Goal: Check status: Check status

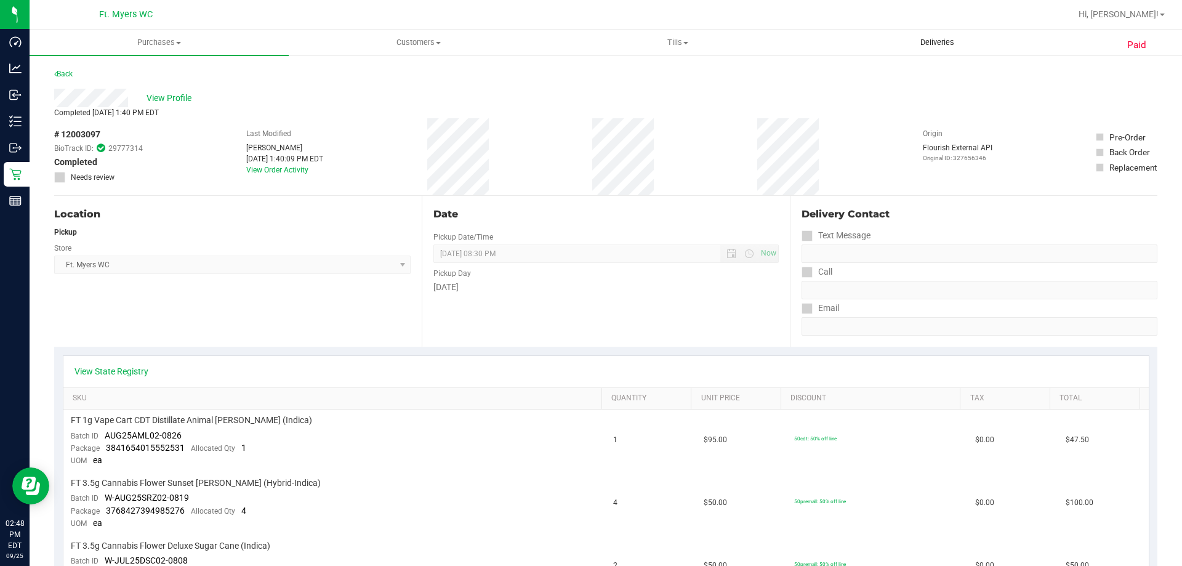
click at [951, 42] on span "Deliveries" at bounding box center [937, 42] width 67 height 11
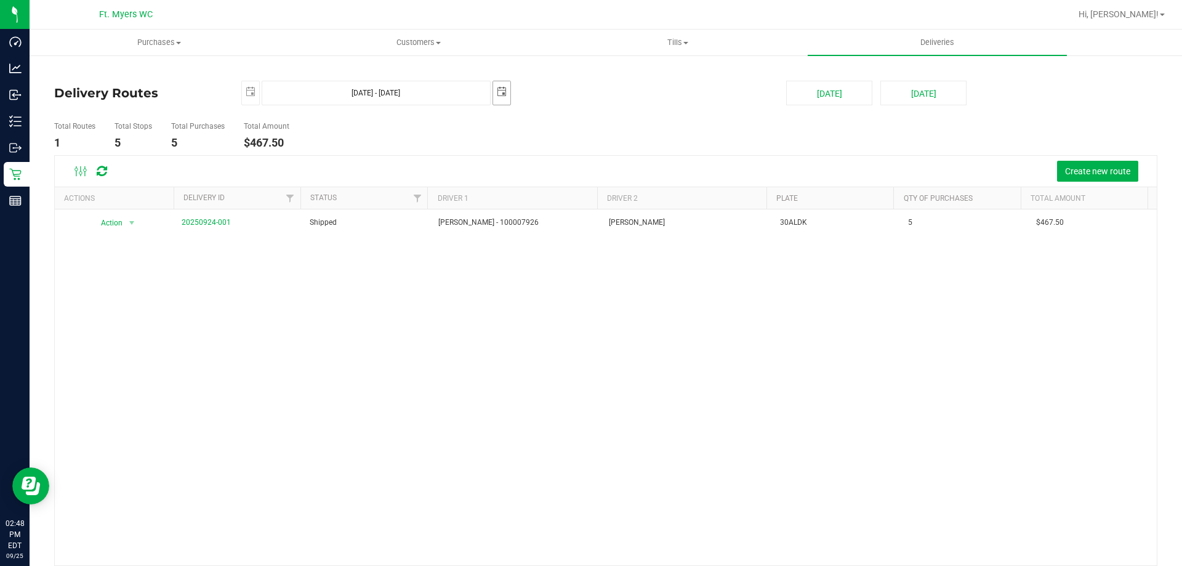
click at [501, 95] on span "select" at bounding box center [502, 92] width 10 height 10
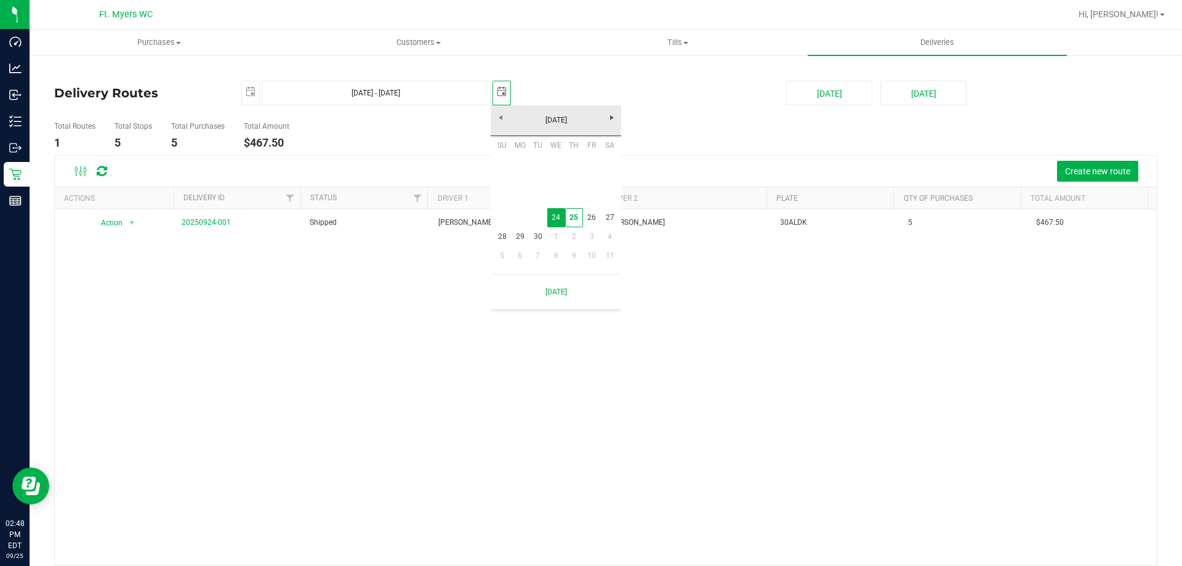
scroll to position [0, 31]
click at [574, 222] on link "25" at bounding box center [574, 217] width 18 height 19
type input "[DATE] - [DATE]"
type input "[DATE]"
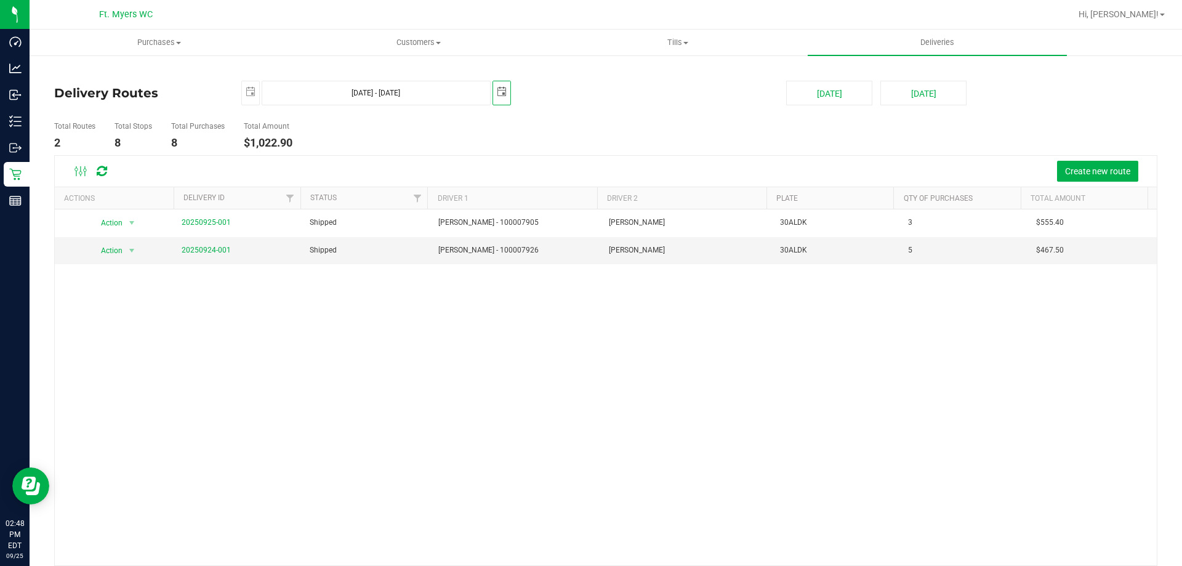
click at [414, 338] on div "Action Action View Delivery 20250925-001 Shipped [PERSON_NAME] - 100007905 [PER…" at bounding box center [606, 387] width 1102 height 356
click at [494, 87] on span "select" at bounding box center [501, 92] width 17 height 22
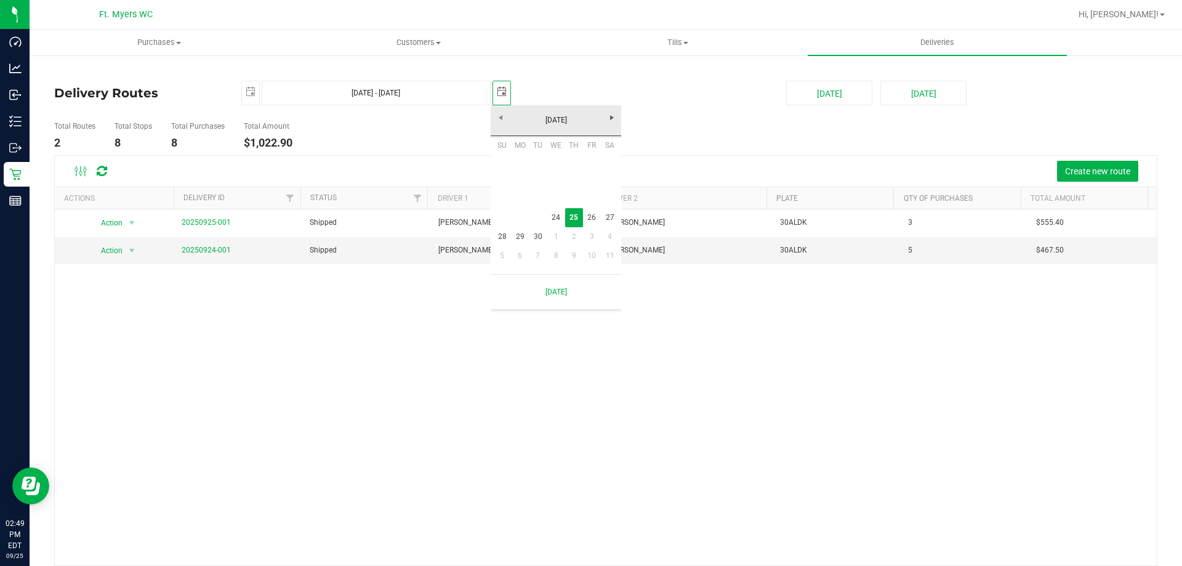
scroll to position [0, 31]
click at [568, 221] on link "25" at bounding box center [574, 217] width 18 height 19
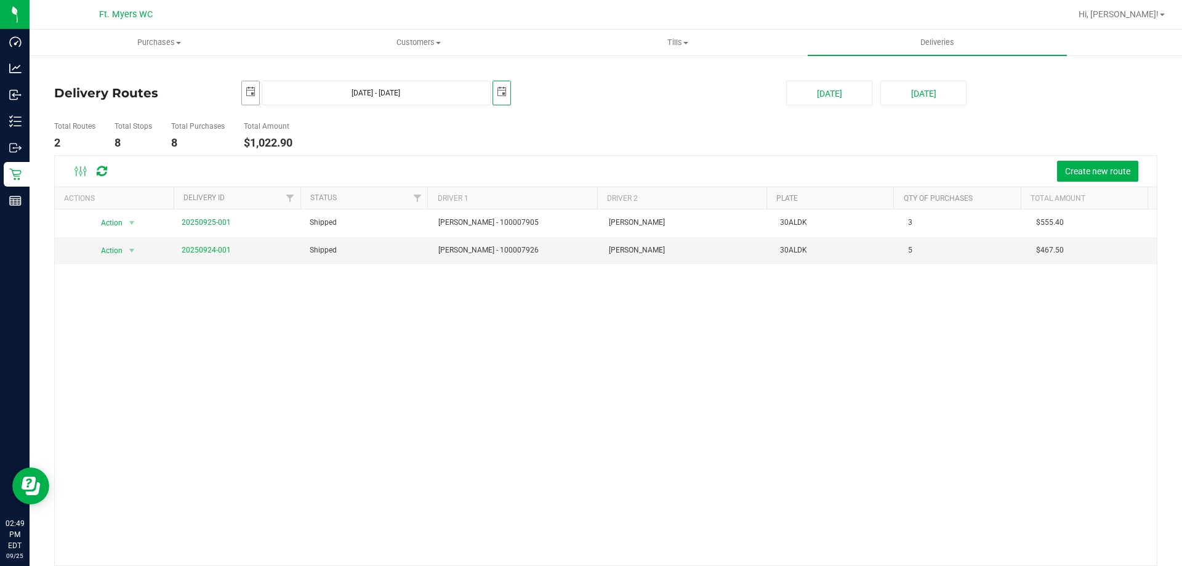
click at [255, 92] on span "select" at bounding box center [250, 92] width 17 height 22
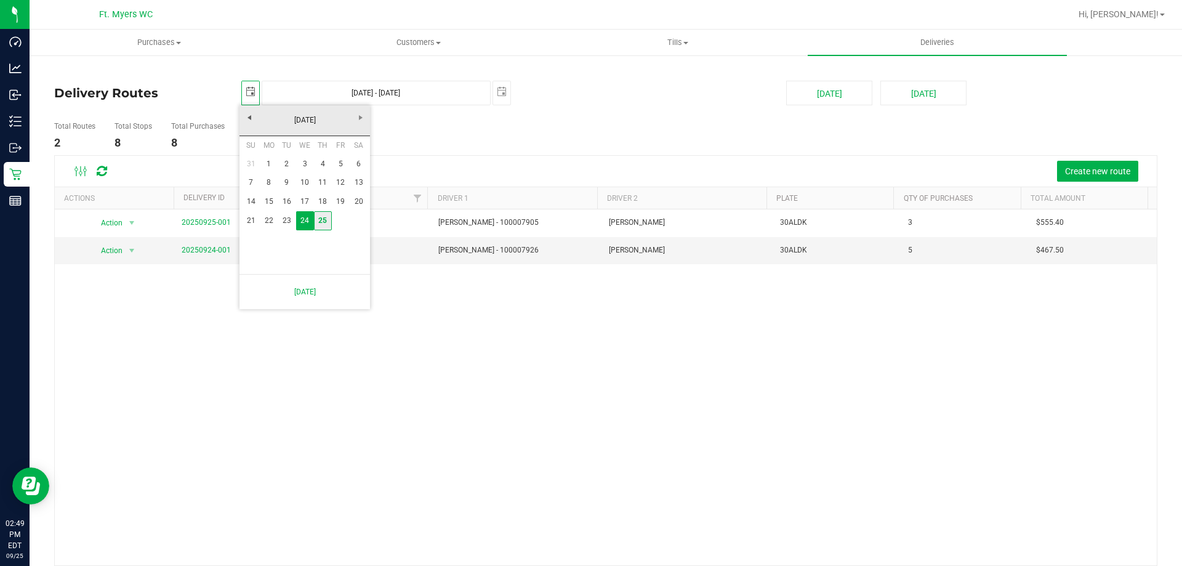
click at [320, 223] on link "25" at bounding box center [323, 220] width 18 height 19
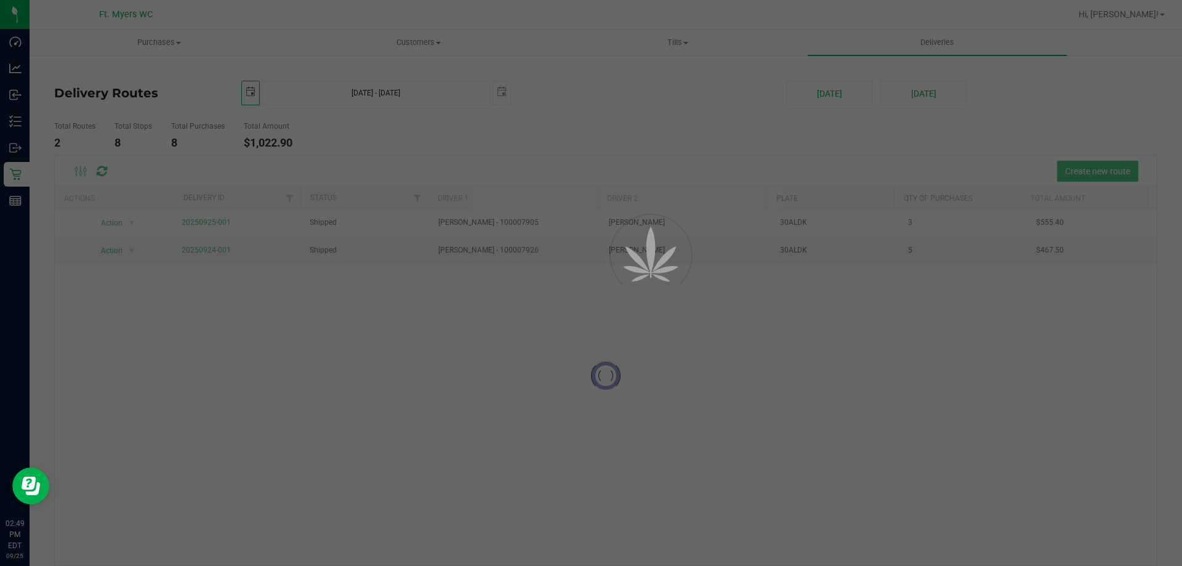
type input "[DATE] - [DATE]"
type input "[DATE]"
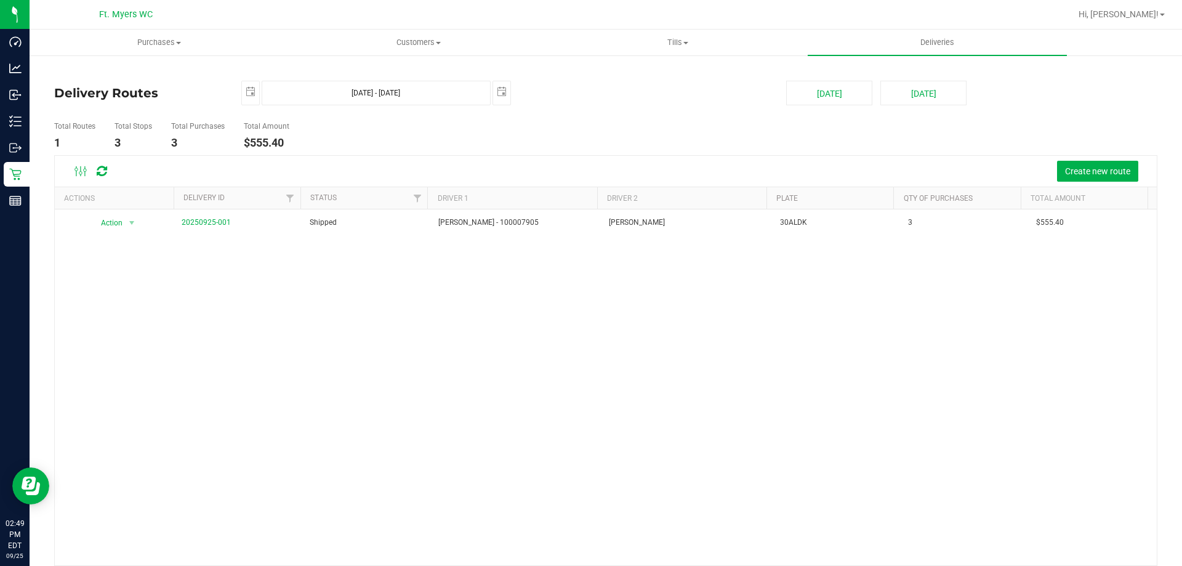
click at [218, 304] on div "Action Action View Delivery 20250925-001 Shipped Savannah Jones - 100007905 Isa…" at bounding box center [606, 387] width 1102 height 356
click at [347, 550] on div "Action Action View Delivery 20250925-001 Shipped Savannah Jones - 100007905 Isa…" at bounding box center [606, 387] width 1102 height 356
click at [428, 416] on div "Action Action View Delivery 20250925-001 Shipped Savannah Jones - 100007905 Isa…" at bounding box center [606, 387] width 1102 height 356
click at [681, 472] on div "Action Action View Delivery 20250925-001 Shipped Savannah Jones - 100007905 Isa…" at bounding box center [606, 387] width 1102 height 356
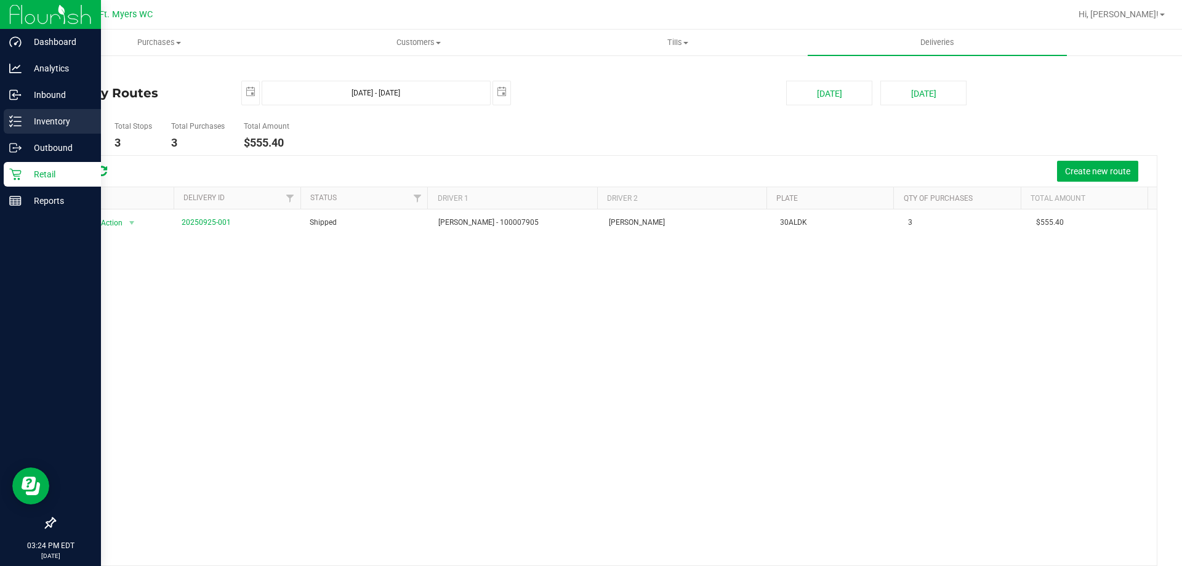
click at [10, 121] on icon at bounding box center [11, 121] width 2 height 2
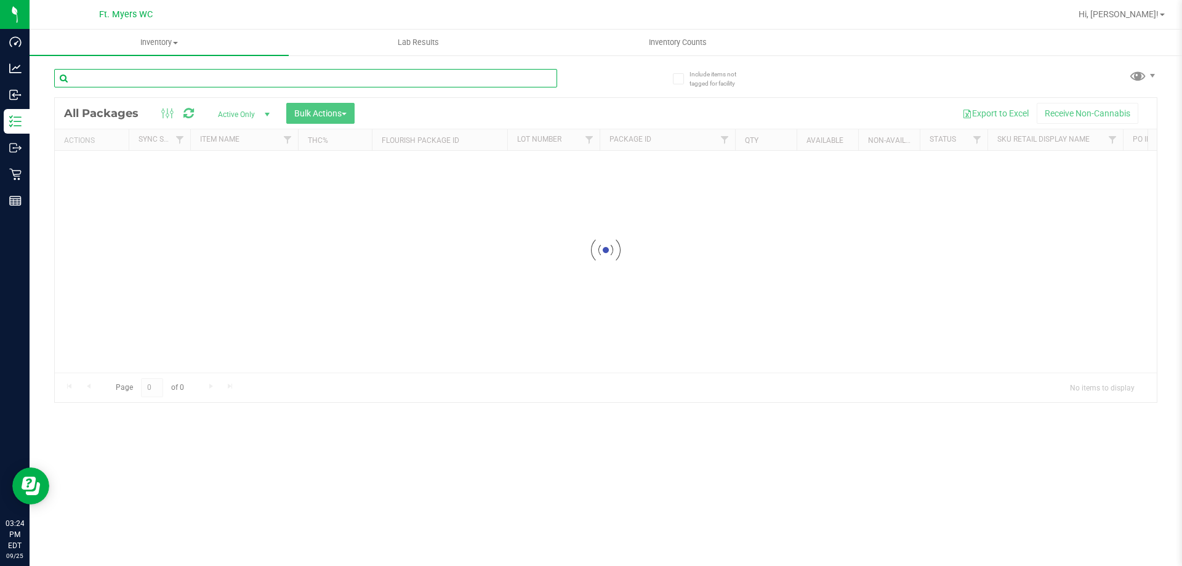
click at [199, 70] on input "text" at bounding box center [305, 78] width 503 height 18
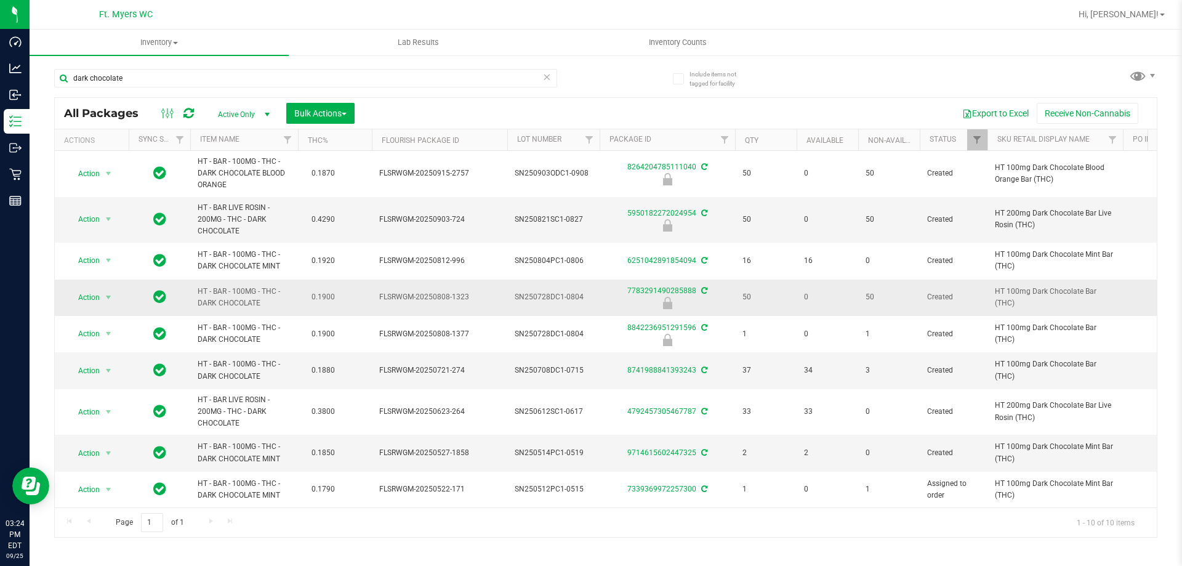
drag, startPoint x: 282, startPoint y: 305, endPoint x: 193, endPoint y: 289, distance: 90.7
click at [193, 289] on td "HT - BAR - 100MG - THC - DARK CHOCOLATE" at bounding box center [244, 298] width 108 height 36
copy span "HT - BAR - 100MG - THC - DARK CHOCOLATE"
drag, startPoint x: 223, startPoint y: 71, endPoint x: 51, endPoint y: 60, distance: 172.1
click at [51, 60] on div "Include items not tagged for facility dark chocolate All Packages Active Only A…" at bounding box center [606, 242] width 1153 height 376
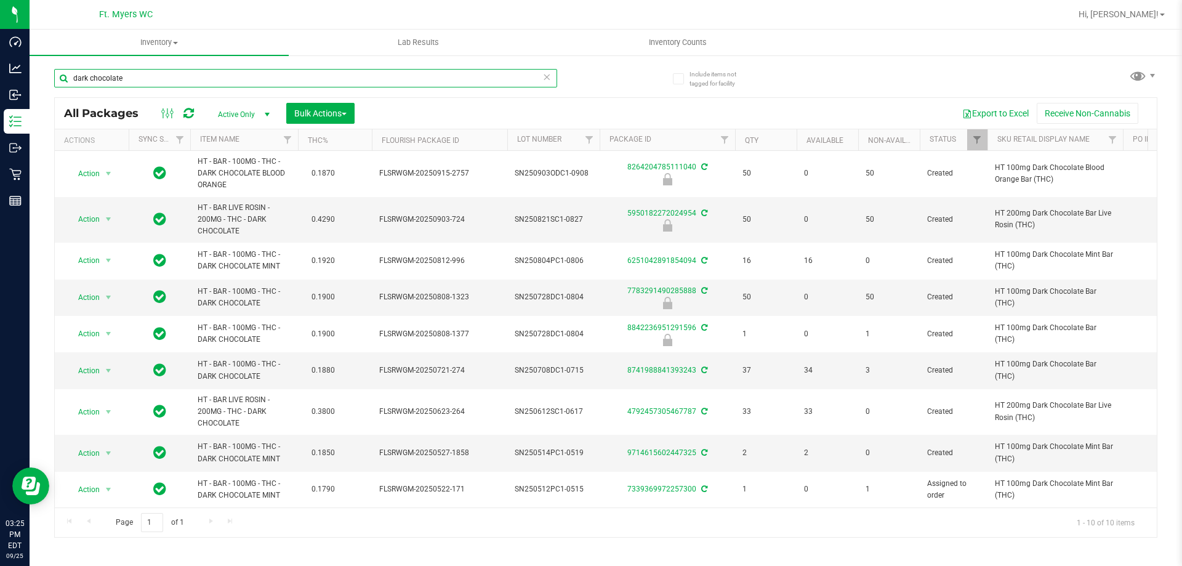
paste input "HT - BAR - 100MG - THC - DARK CHOCOLATE"
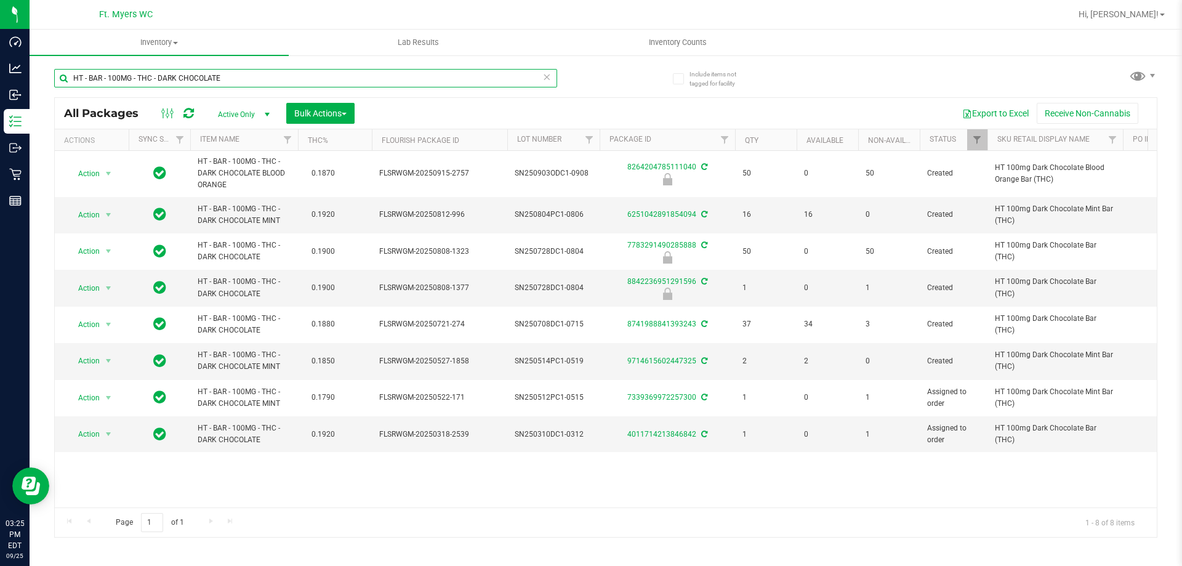
type input "HT - BAR - 100MG - THC - DARK CHOCOLATE"
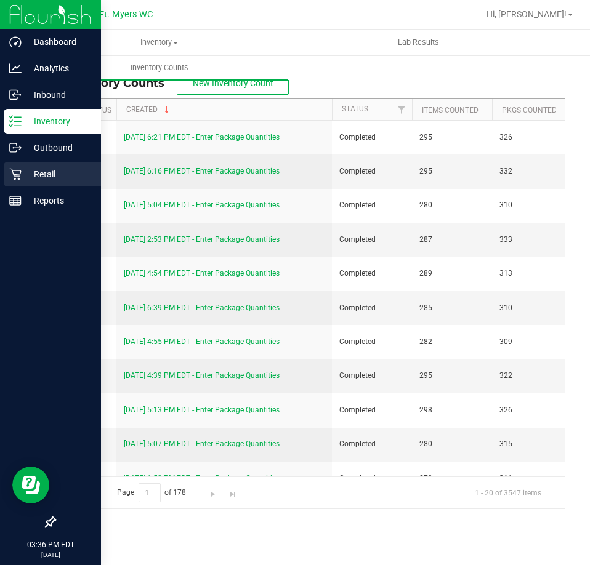
click at [13, 183] on div "Retail" at bounding box center [52, 174] width 97 height 25
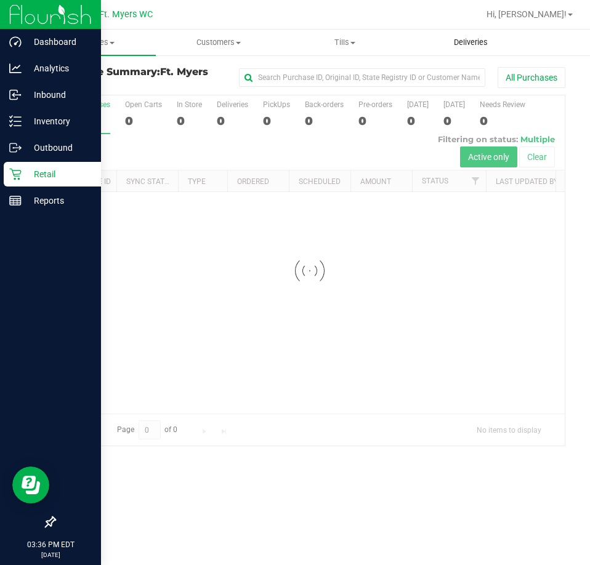
click at [459, 42] on span "Deliveries" at bounding box center [470, 42] width 67 height 11
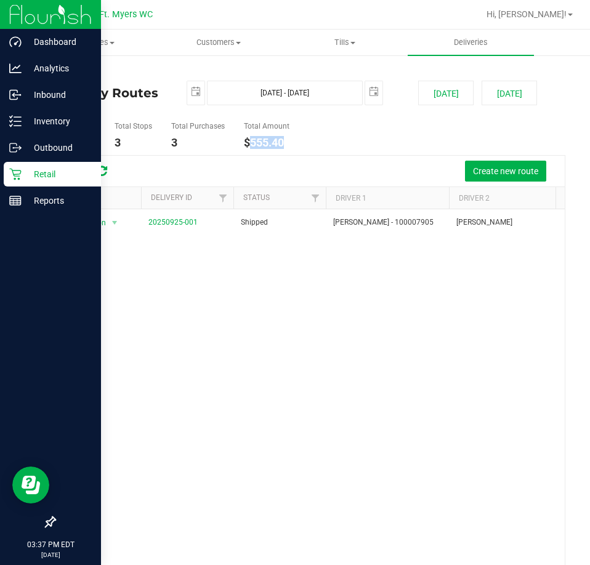
drag, startPoint x: 292, startPoint y: 150, endPoint x: 248, endPoint y: 142, distance: 44.9
click at [248, 142] on ul "Total Routes 1 Total Stops 3 Total Purchases 3 Total Amount $555.40" at bounding box center [308, 135] width 514 height 39
copy h4 "555.40"
click at [18, 123] on icon at bounding box center [15, 121] width 12 height 12
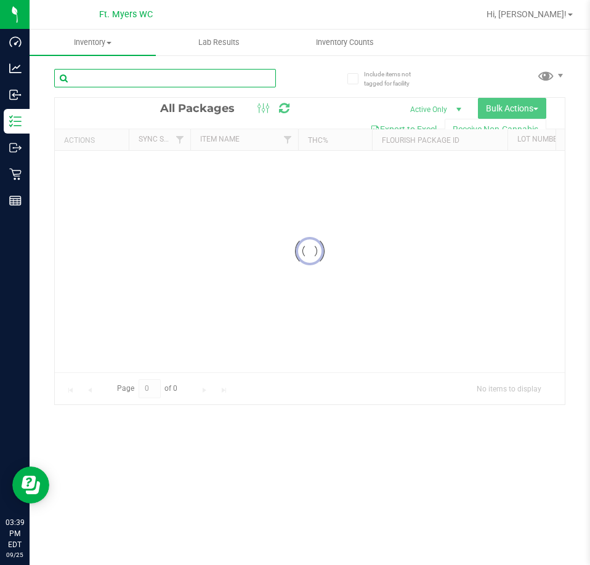
click at [143, 80] on input "text" at bounding box center [165, 78] width 222 height 18
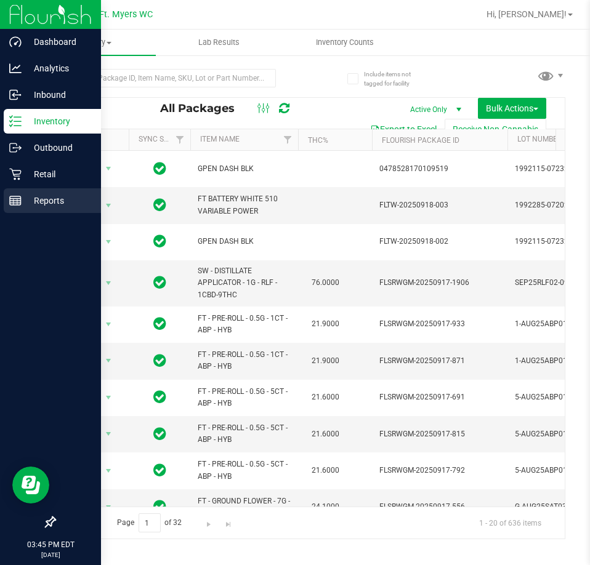
click at [23, 203] on p "Reports" at bounding box center [59, 200] width 74 height 15
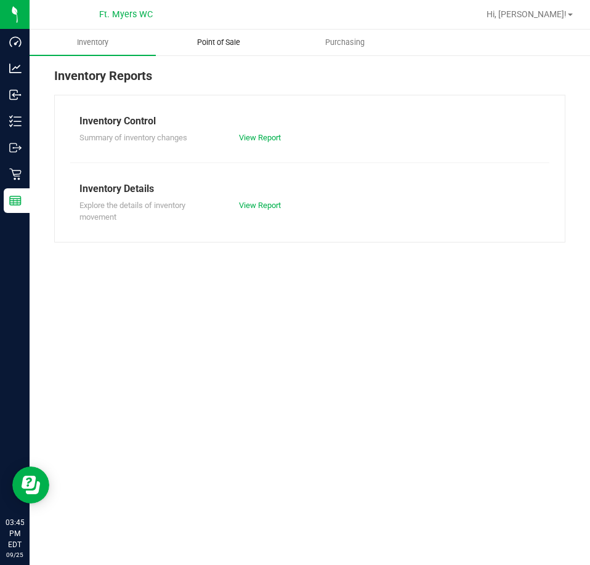
click at [207, 47] on span "Point of Sale" at bounding box center [218, 42] width 76 height 11
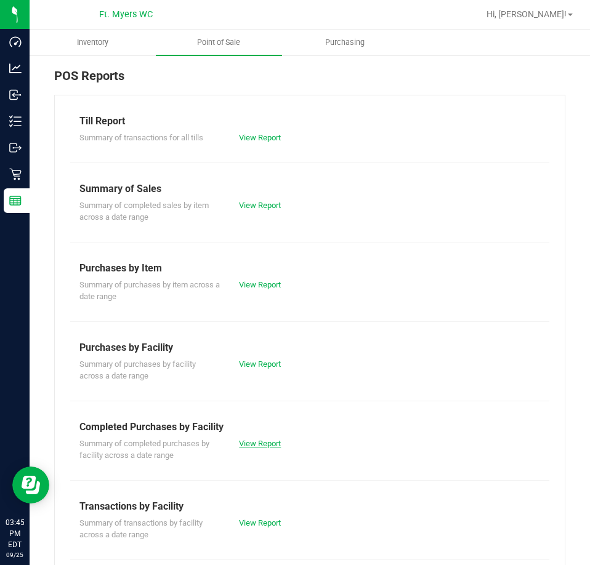
click at [265, 440] on link "View Report" at bounding box center [260, 443] width 42 height 9
